Goal: Information Seeking & Learning: Learn about a topic

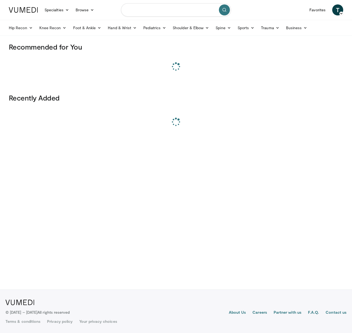
click at [176, 7] on input "Search topics, interventions" at bounding box center [176, 9] width 110 height 13
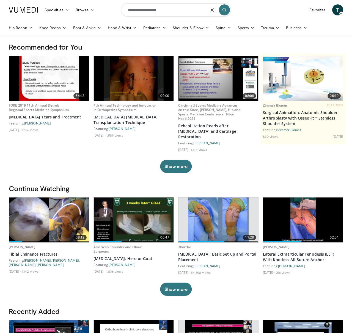
type input "**********"
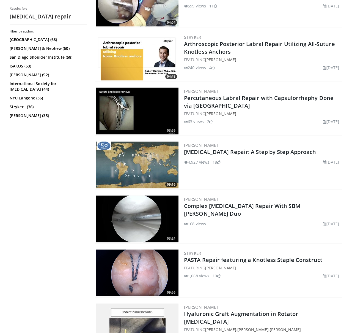
scroll to position [955, 0]
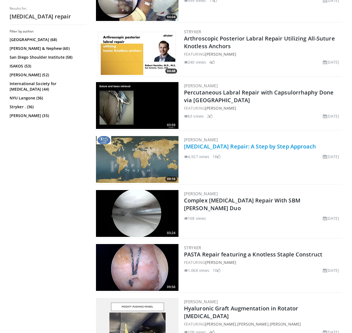
click at [202, 148] on link "[MEDICAL_DATA] Repair: A Step by Step Approach" at bounding box center [250, 146] width 132 height 7
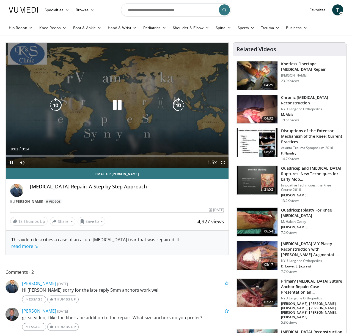
click at [180, 107] on icon "Video Player" at bounding box center [178, 104] width 15 height 15
click at [179, 108] on icon "Video Player" at bounding box center [178, 104] width 15 height 15
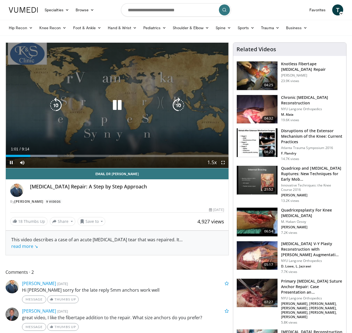
click at [181, 107] on icon "Video Player" at bounding box center [178, 104] width 15 height 15
click at [53, 105] on icon "Video Player" at bounding box center [55, 104] width 15 height 15
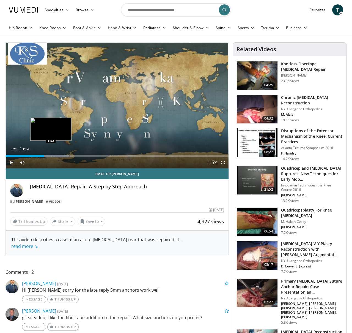
click at [51, 156] on div "Progress Bar" at bounding box center [51, 156] width 1 height 2
click at [58, 156] on div "Progress Bar" at bounding box center [58, 156] width 1 height 2
click at [71, 156] on div "Progress Bar" at bounding box center [71, 156] width 1 height 2
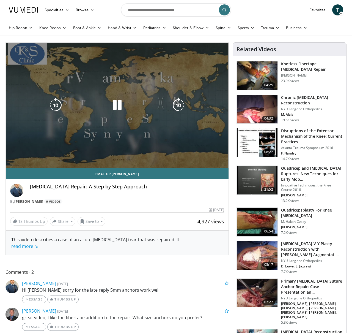
click at [80, 156] on video-js "**********" at bounding box center [117, 106] width 223 height 126
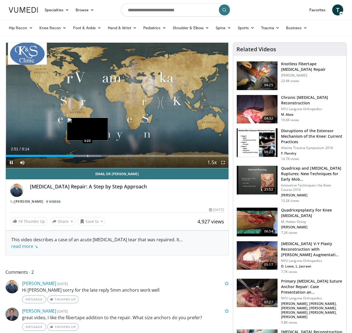
click at [88, 155] on div "Progress Bar" at bounding box center [88, 156] width 1 height 2
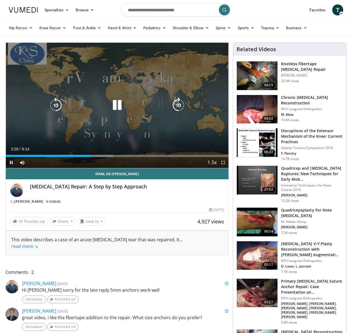
click at [67, 120] on div "10 seconds Tap to unmute" at bounding box center [117, 105] width 223 height 125
click at [115, 113] on div "10 seconds Tap to unmute" at bounding box center [117, 105] width 223 height 125
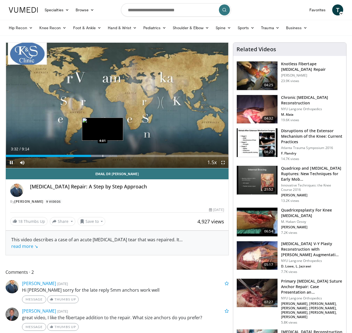
click at [103, 155] on div "Progress Bar" at bounding box center [103, 156] width 1 height 2
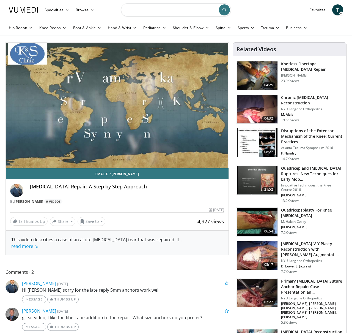
click at [172, 11] on input "Search topics, interventions" at bounding box center [176, 9] width 110 height 13
type input "******"
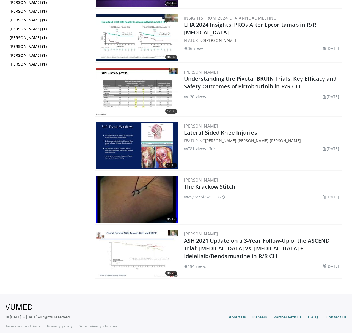
scroll to position [596, 0]
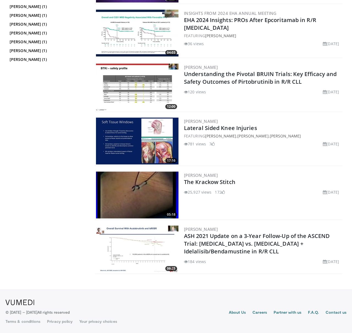
click at [141, 195] on img at bounding box center [137, 194] width 83 height 47
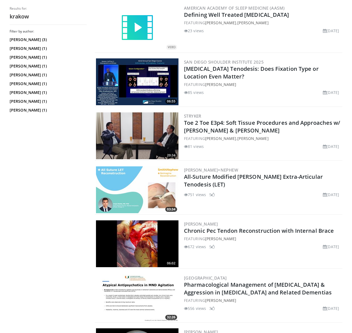
scroll to position [0, 0]
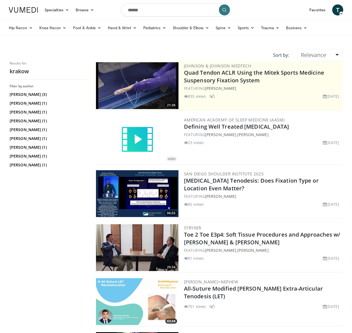
click at [151, 15] on input "******" at bounding box center [176, 9] width 110 height 13
type input "**********"
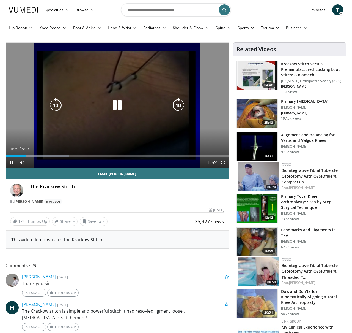
click at [183, 107] on icon "Video Player" at bounding box center [178, 104] width 15 height 15
click at [181, 106] on icon "Video Player" at bounding box center [178, 104] width 15 height 15
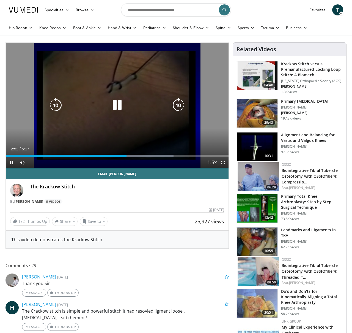
click at [178, 104] on icon "Video Player" at bounding box center [178, 104] width 15 height 15
click at [59, 107] on icon "Video Player" at bounding box center [55, 104] width 15 height 15
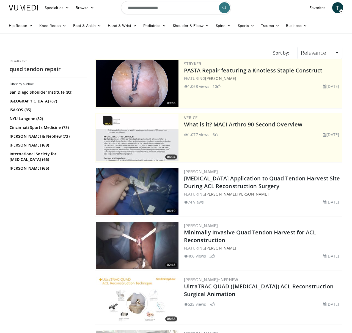
scroll to position [2, 0]
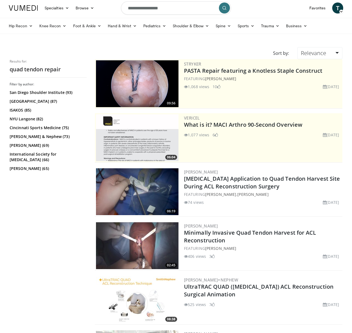
click at [138, 9] on input "**********" at bounding box center [176, 7] width 110 height 13
type input "**********"
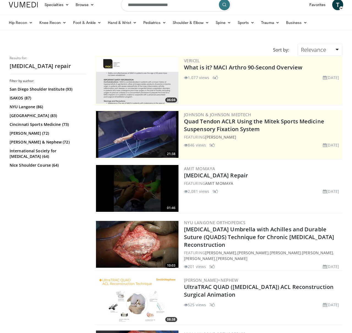
scroll to position [6, 0]
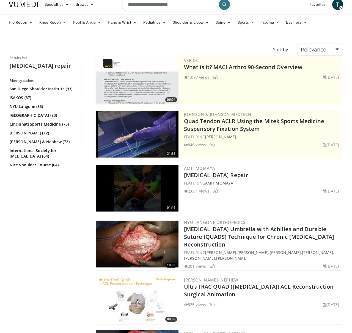
click at [151, 183] on img at bounding box center [137, 188] width 83 height 47
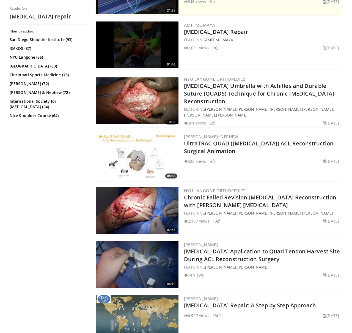
scroll to position [0, 0]
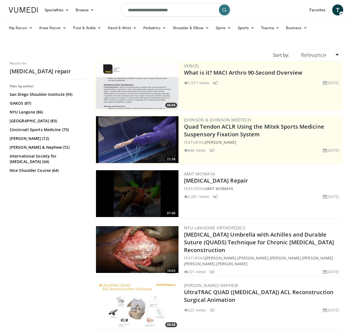
click at [129, 9] on input "**********" at bounding box center [176, 9] width 110 height 13
type input "**********"
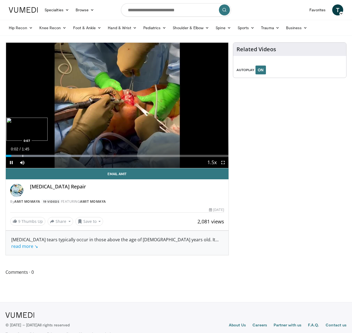
click at [23, 155] on div "Progress Bar" at bounding box center [23, 156] width 1 height 2
click at [36, 156] on div "Progress Bar" at bounding box center [36, 156] width 1 height 2
click at [45, 157] on div "Progress Bar" at bounding box center [45, 156] width 1 height 2
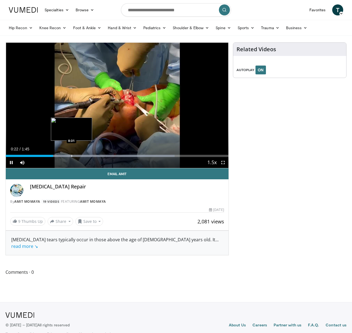
click at [72, 156] on div "Progress Bar" at bounding box center [72, 156] width 1 height 2
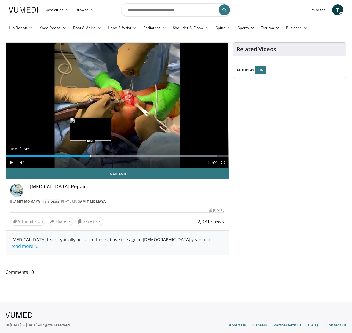
click at [90, 154] on div "Loaded : 94.88% 0:39 0:39" at bounding box center [117, 154] width 223 height 5
click at [224, 163] on span "Video Player" at bounding box center [223, 162] width 11 height 11
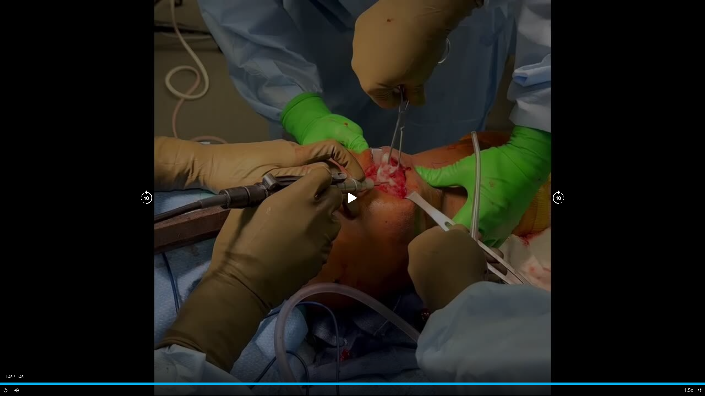
click at [149, 198] on icon "Video Player" at bounding box center [146, 197] width 15 height 15
click at [352, 194] on icon "Video Player" at bounding box center [352, 197] width 15 height 15
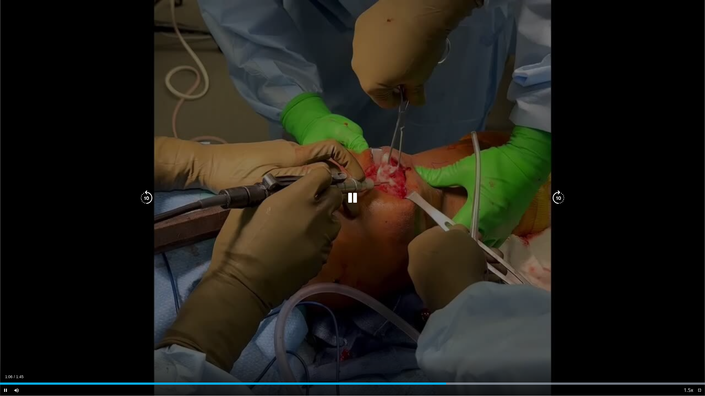
click at [352, 200] on icon "Video Player" at bounding box center [558, 197] width 15 height 15
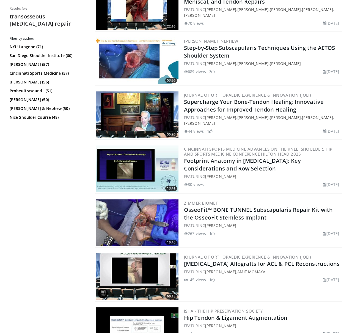
scroll to position [1017, 0]
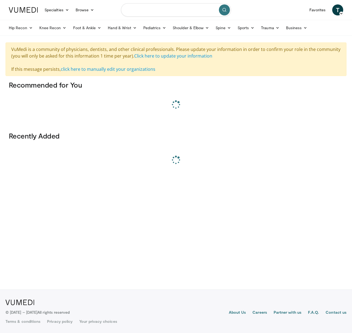
click at [156, 9] on input "Search topics, interventions" at bounding box center [176, 9] width 110 height 13
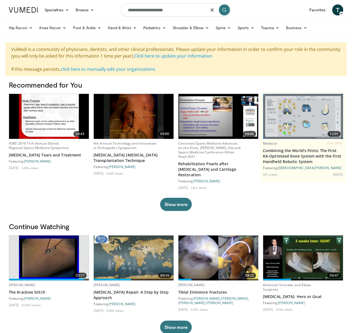
type input "**********"
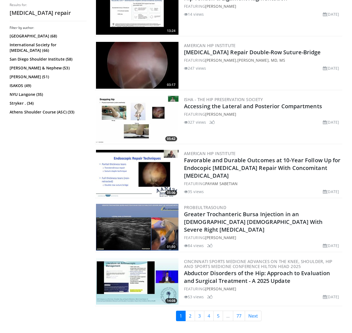
scroll to position [1200, 0]
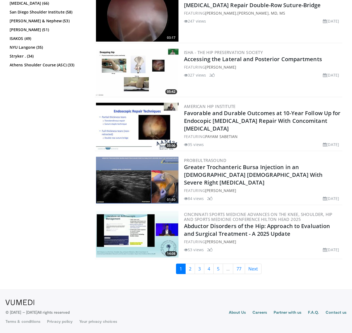
click at [141, 247] on img at bounding box center [137, 234] width 83 height 47
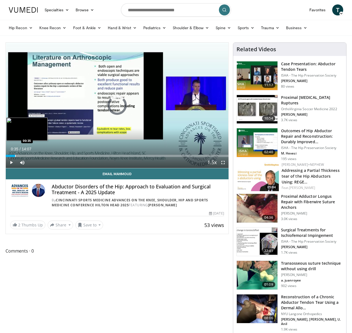
click at [15, 154] on div "Loaded : 4.68% 00:04 00:35" at bounding box center [117, 154] width 223 height 5
click at [29, 155] on div "Progress Bar" at bounding box center [29, 156] width 1 height 2
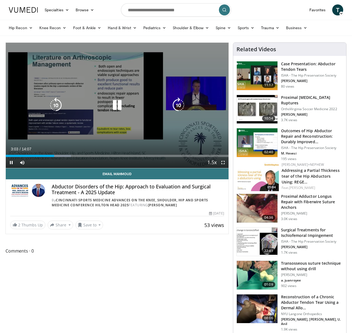
click at [62, 69] on div "10 seconds Tap to unmute" at bounding box center [117, 105] width 223 height 125
click at [89, 90] on div "10 seconds Tap to unmute" at bounding box center [117, 105] width 223 height 125
click at [59, 107] on icon "Video Player" at bounding box center [55, 104] width 15 height 15
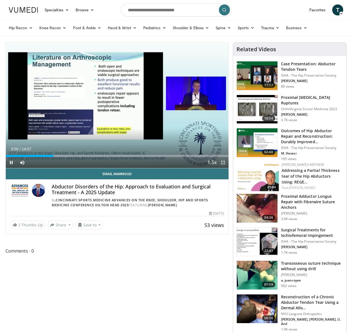
click at [221, 163] on span "Video Player" at bounding box center [223, 162] width 11 height 11
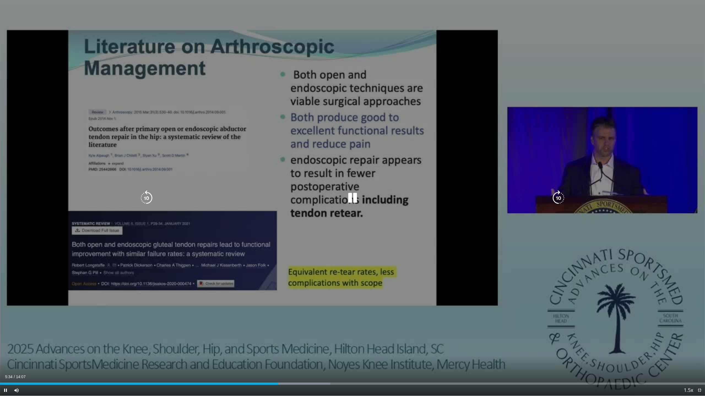
click at [352, 198] on icon "Video Player" at bounding box center [558, 197] width 15 height 15
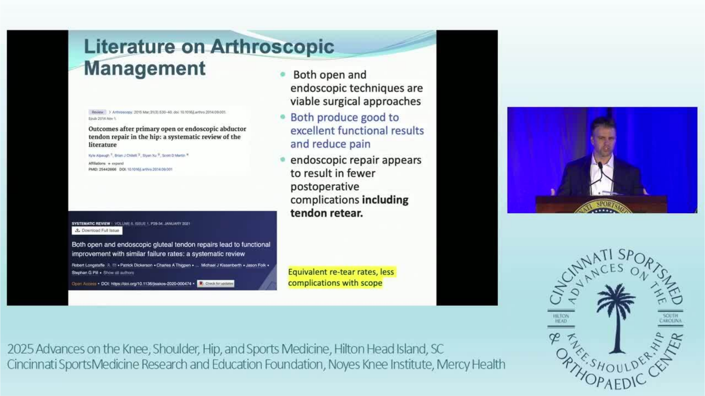
click at [352, 198] on div "10 seconds Tap to unmute" at bounding box center [352, 198] width 705 height 396
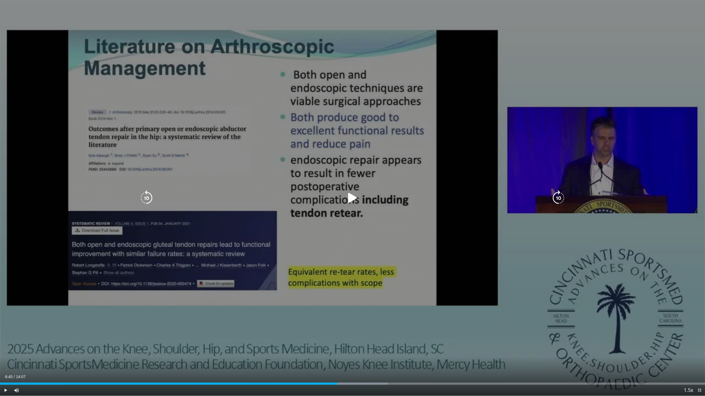
click at [352, 196] on icon "Video Player" at bounding box center [558, 197] width 15 height 15
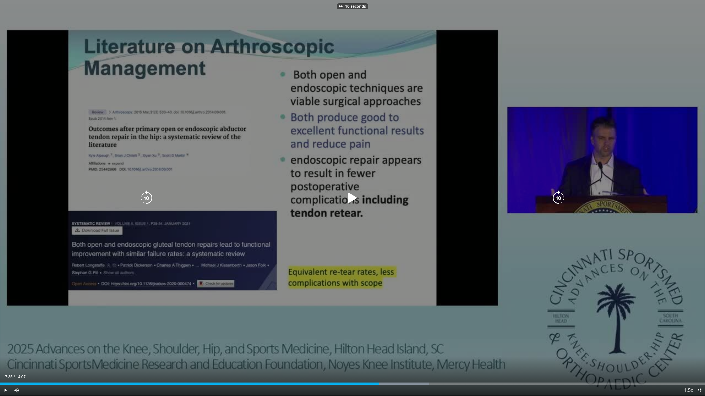
click at [352, 196] on icon "Video Player" at bounding box center [558, 197] width 15 height 15
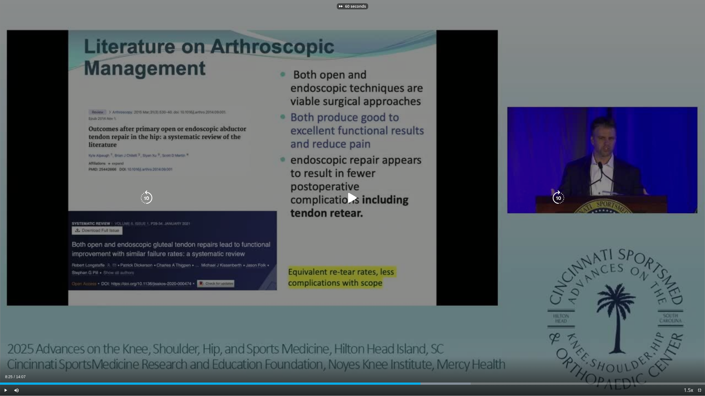
click at [352, 196] on icon "Video Player" at bounding box center [558, 197] width 15 height 15
click at [143, 191] on icon "Video Player" at bounding box center [146, 197] width 15 height 15
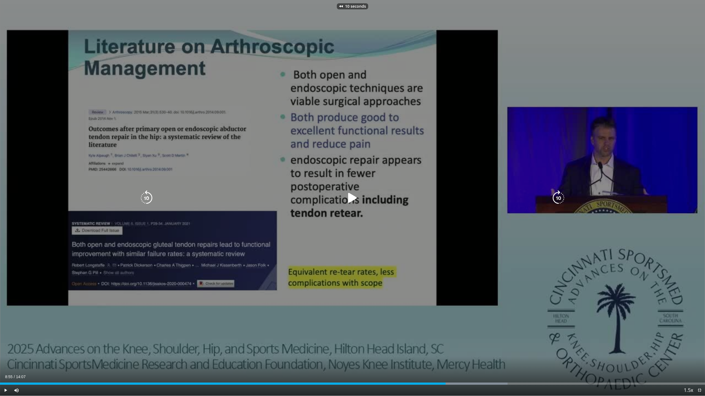
click at [143, 191] on icon "Video Player" at bounding box center [146, 197] width 15 height 15
click at [352, 194] on icon "Video Player" at bounding box center [352, 197] width 15 height 15
click at [352, 197] on div "Video Player" at bounding box center [352, 198] width 423 height 11
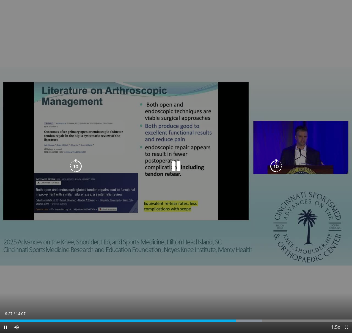
click at [122, 97] on div "20 seconds Tap to unmute" at bounding box center [176, 166] width 352 height 333
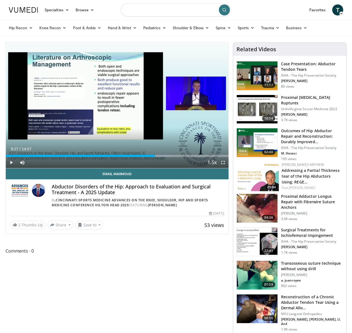
click at [131, 15] on input "Search topics, interventions" at bounding box center [176, 9] width 110 height 13
type input "**********"
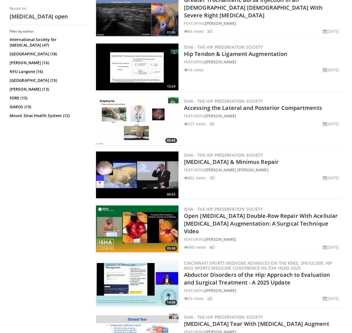
scroll to position [505, 0]
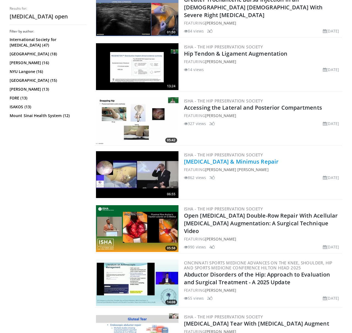
click at [202, 162] on link "[MEDICAL_DATA] & Minimus Repair" at bounding box center [231, 161] width 95 height 7
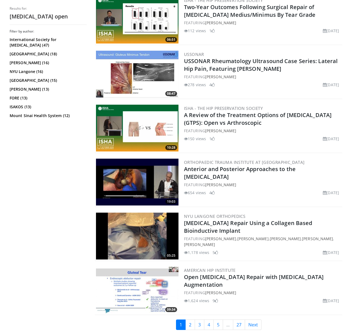
scroll to position [1200, 0]
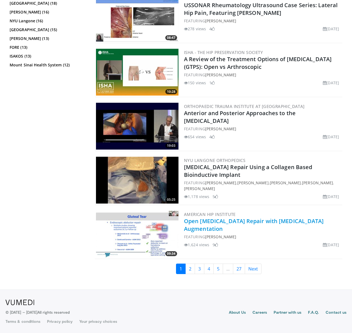
click at [218, 223] on link "Open [MEDICAL_DATA] Repair with [MEDICAL_DATA] Augmentation" at bounding box center [254, 224] width 140 height 15
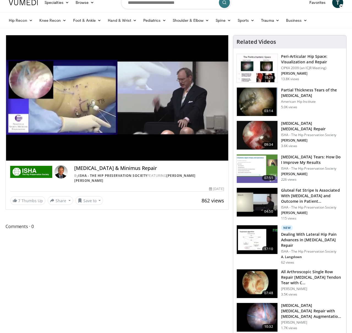
scroll to position [9, 0]
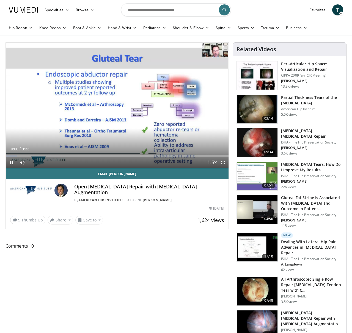
click at [42, 157] on div "Current Time 0:00 / Duration 9:33 Pause Skip Backward Skip Forward Mute Loaded …" at bounding box center [117, 162] width 223 height 11
click at [44, 154] on div "Loaded : 6.90% 0:01 1:39" at bounding box center [117, 154] width 223 height 5
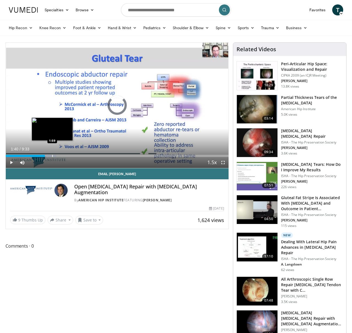
click at [52, 156] on div "Progress Bar" at bounding box center [52, 156] width 1 height 2
click at [48, 156] on div "Progress Bar" at bounding box center [48, 156] width 1 height 2
click at [46, 156] on video-js "**********" at bounding box center [117, 106] width 223 height 126
click at [43, 155] on div "Progress Bar" at bounding box center [43, 156] width 1 height 2
